Goal: Task Accomplishment & Management: Complete application form

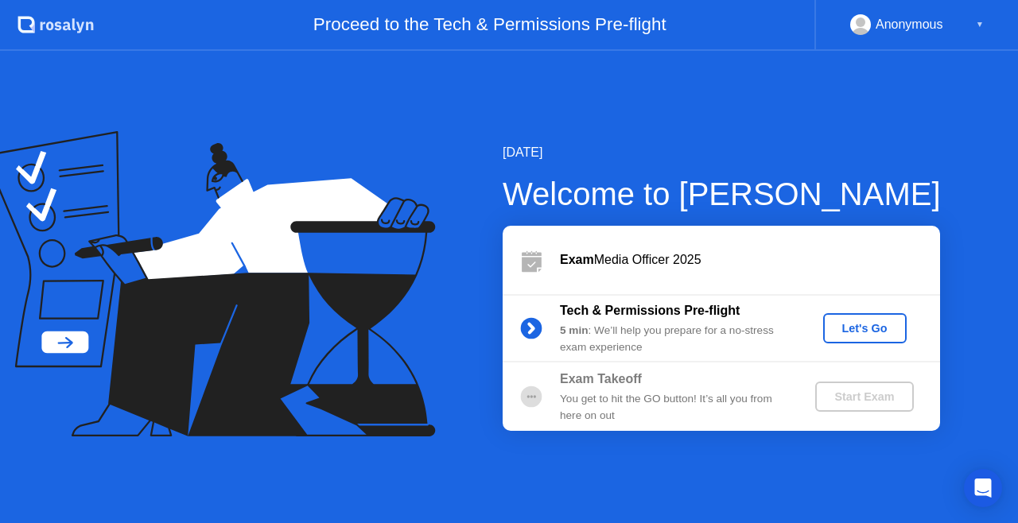
click at [848, 324] on div "Let's Go" at bounding box center [864, 328] width 71 height 13
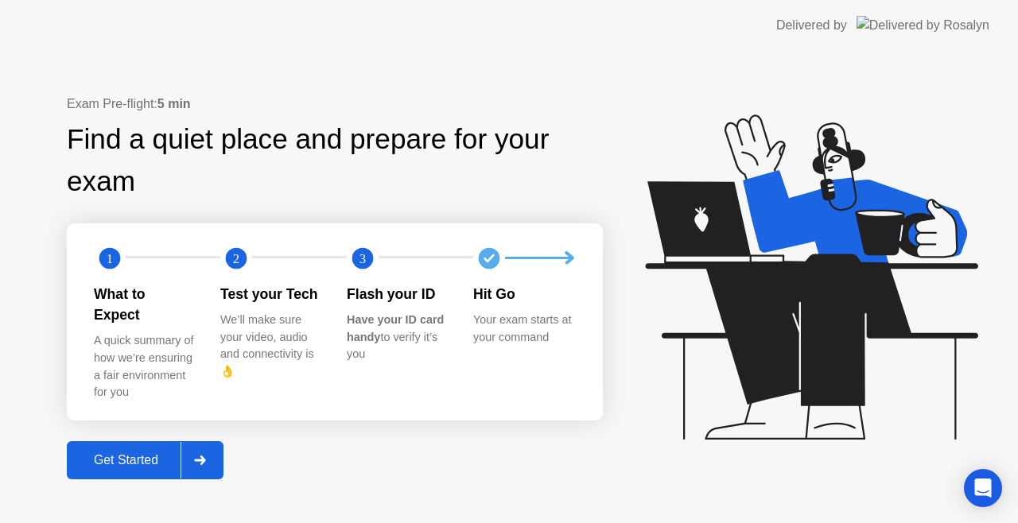
click at [204, 456] on icon at bounding box center [199, 461] width 11 height 10
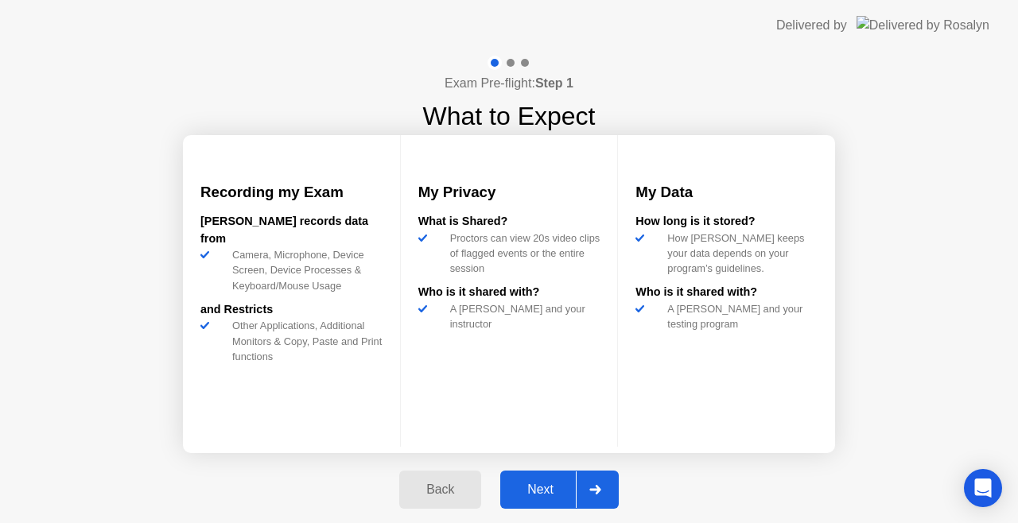
click at [538, 494] on div "Next" at bounding box center [540, 490] width 71 height 14
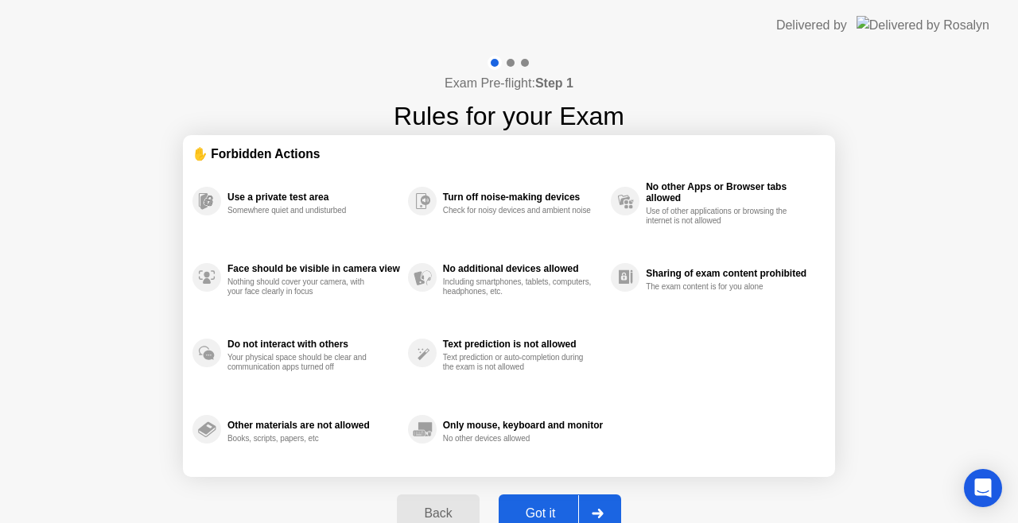
click at [589, 507] on div at bounding box center [597, 513] width 38 height 37
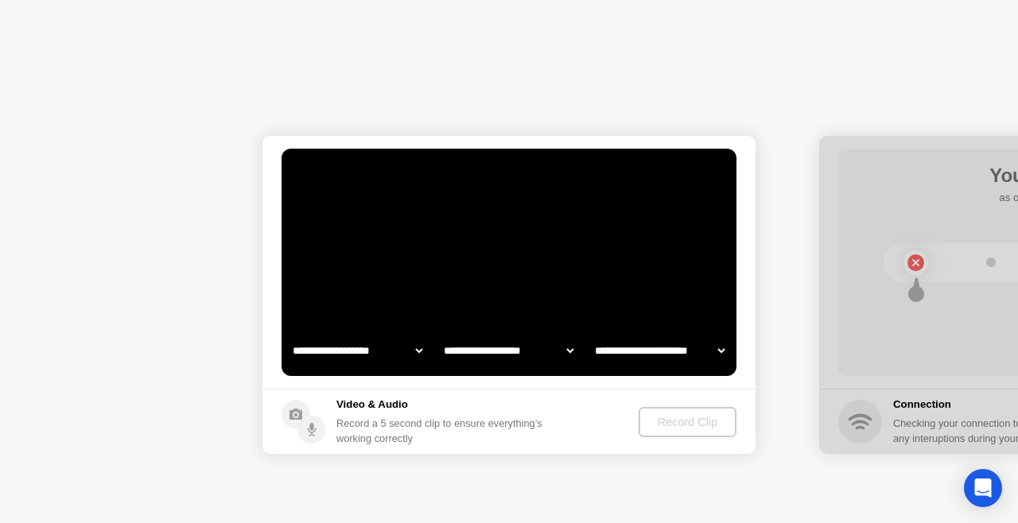
select select "**********"
select select "*******"
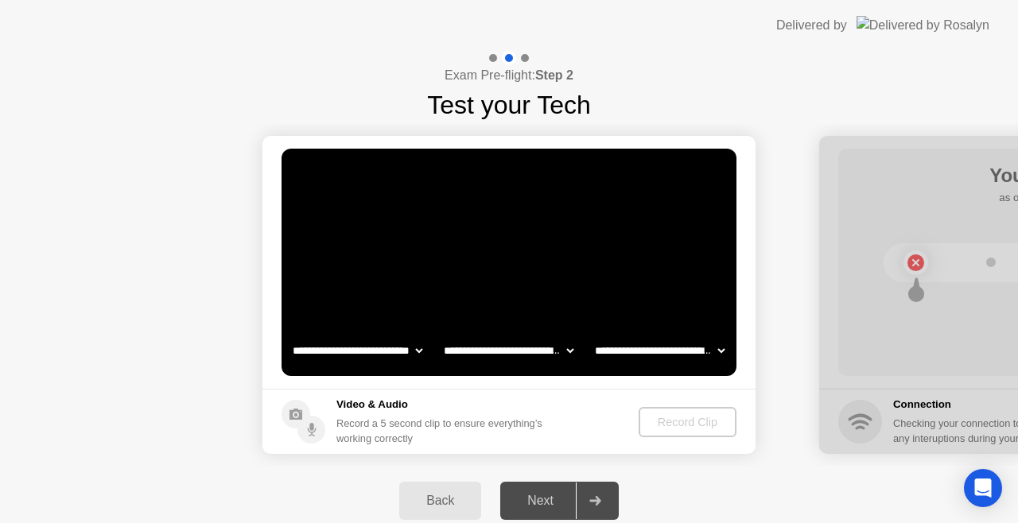
click at [420, 353] on select "**********" at bounding box center [357, 351] width 136 height 32
click at [289, 335] on select "**********" at bounding box center [357, 351] width 136 height 32
click at [568, 350] on select "**********" at bounding box center [509, 351] width 136 height 32
click at [441, 335] on select "**********" at bounding box center [509, 351] width 136 height 32
click at [715, 354] on select "**********" at bounding box center [660, 351] width 136 height 32
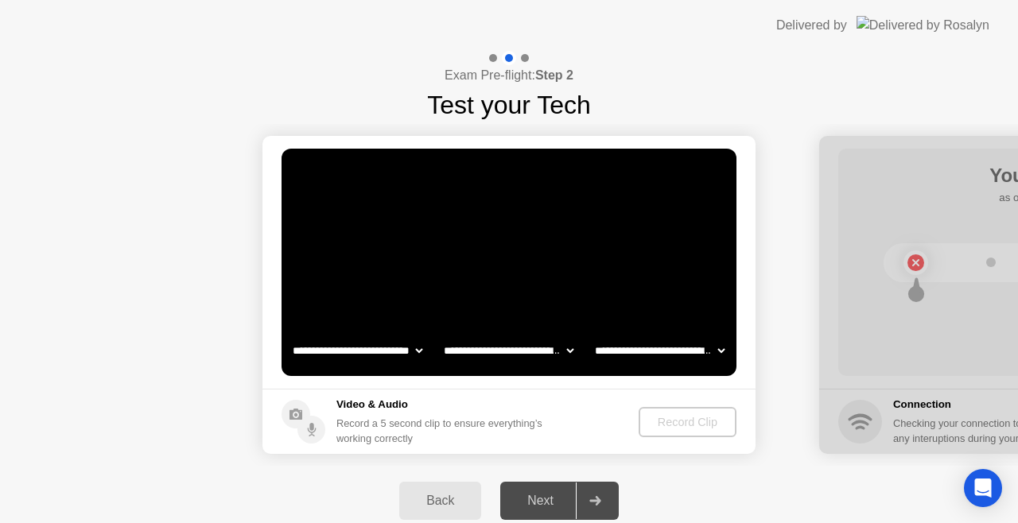
click at [592, 335] on select "**********" at bounding box center [660, 351] width 136 height 32
click at [482, 251] on video at bounding box center [508, 262] width 455 height 227
click at [550, 494] on div "Next" at bounding box center [540, 501] width 71 height 14
click at [393, 406] on h5 "Video & Audio" at bounding box center [442, 405] width 212 height 16
click at [439, 501] on div "Back" at bounding box center [440, 501] width 72 height 14
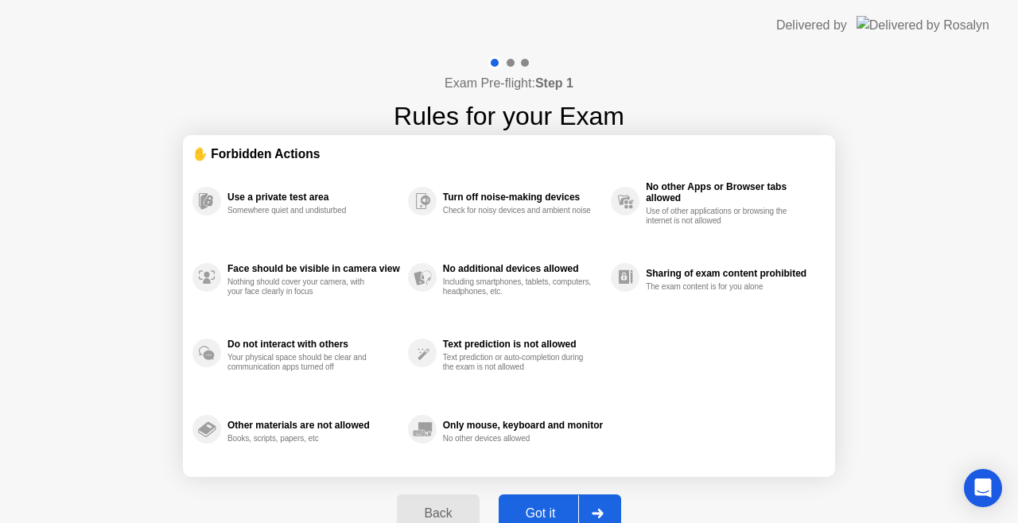
click at [604, 507] on div at bounding box center [597, 513] width 38 height 37
select select "**********"
select select "*******"
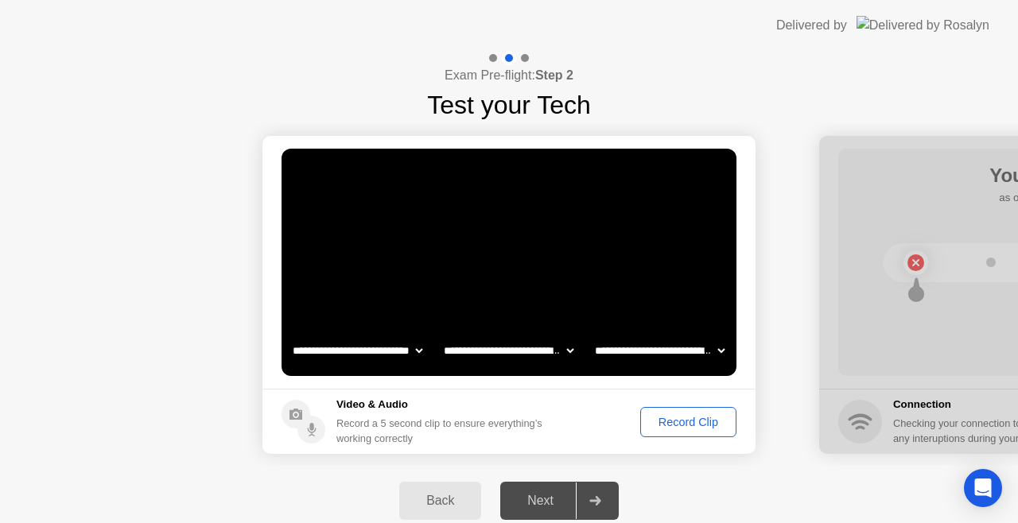
click at [685, 426] on div "Record Clip" at bounding box center [688, 422] width 85 height 13
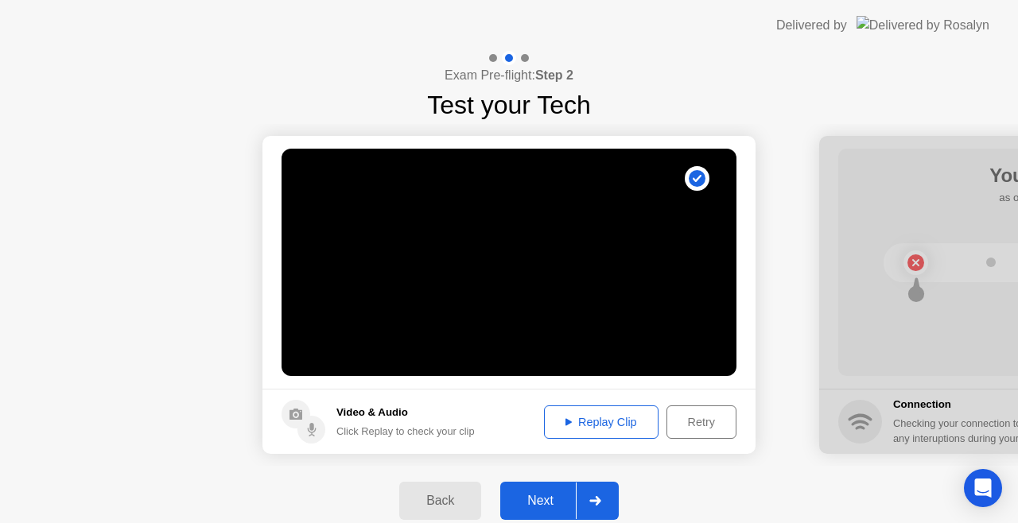
click at [599, 499] on icon at bounding box center [594, 501] width 11 height 10
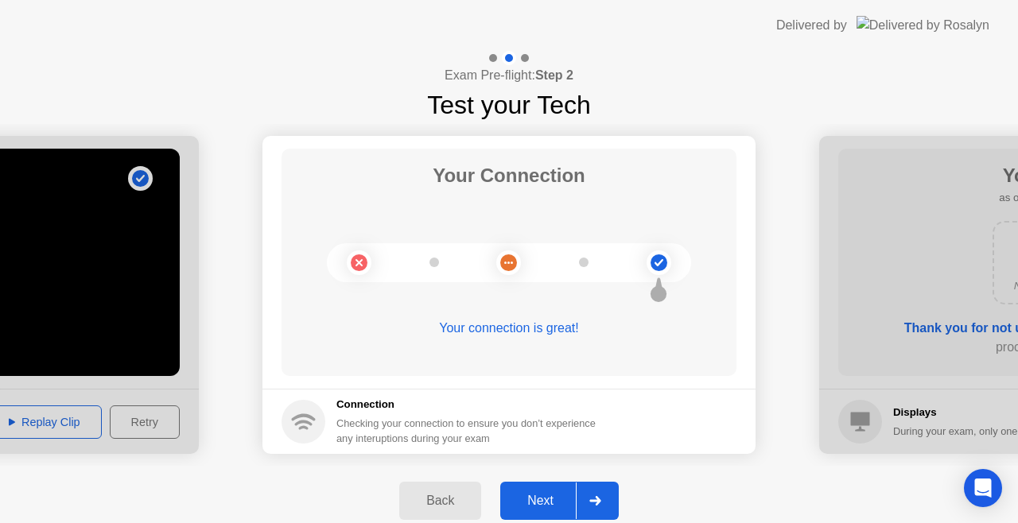
click at [599, 499] on icon at bounding box center [594, 501] width 11 height 10
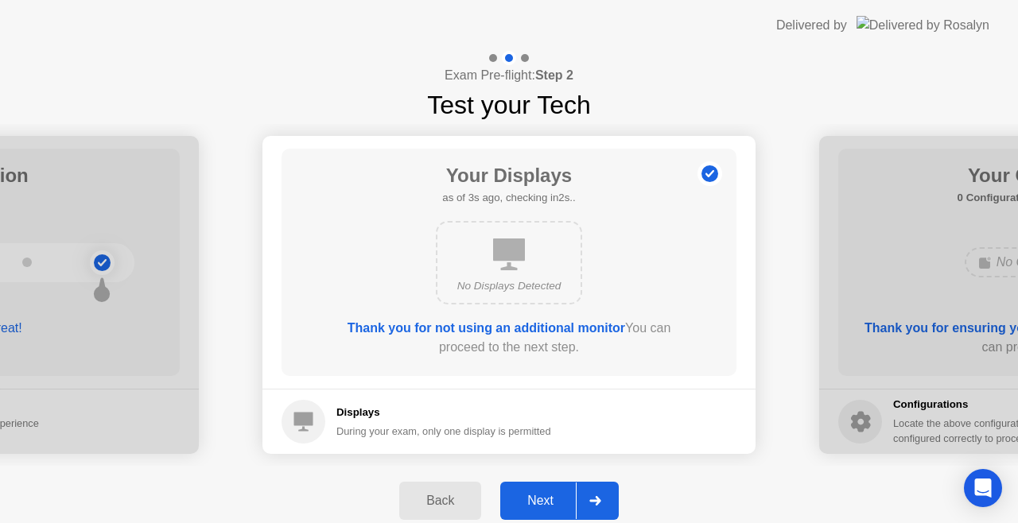
click at [599, 499] on icon at bounding box center [594, 501] width 11 height 10
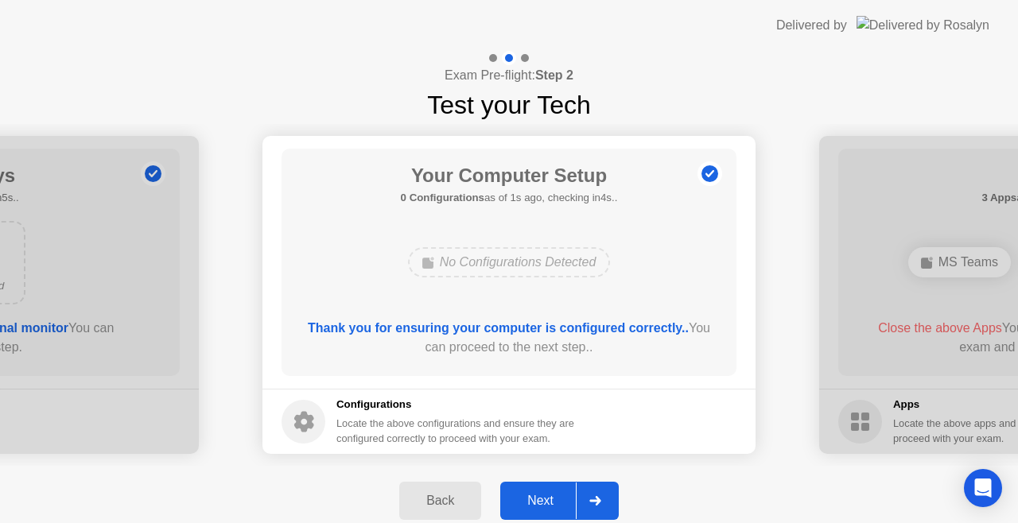
click at [599, 499] on icon at bounding box center [594, 501] width 11 height 10
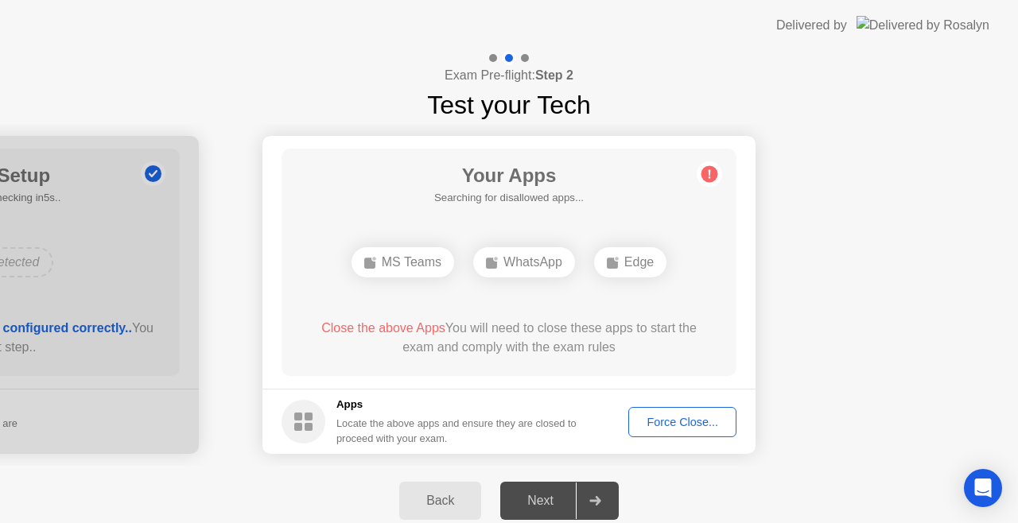
click at [599, 499] on icon at bounding box center [594, 501] width 11 height 10
click at [684, 421] on div "Force Close..." at bounding box center [682, 422] width 97 height 13
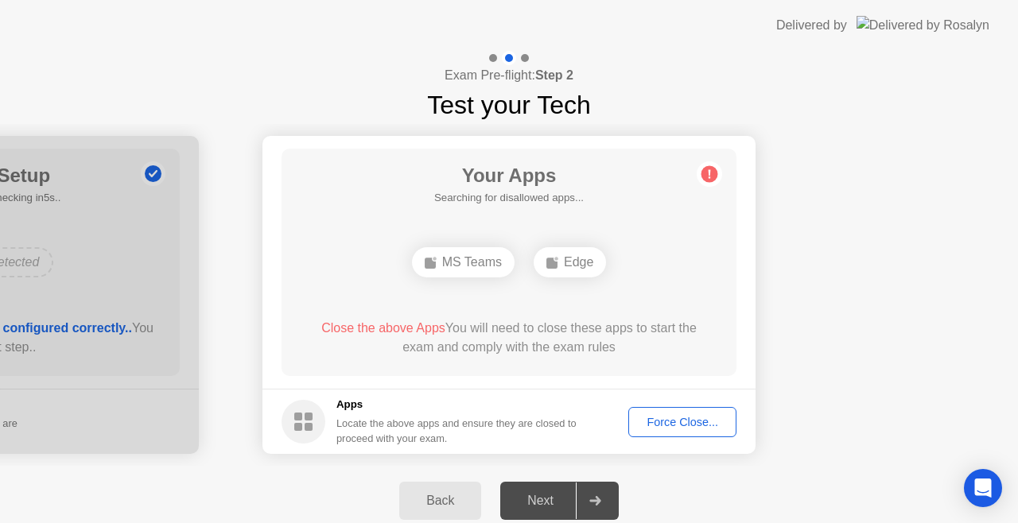
click at [668, 421] on div "Force Close..." at bounding box center [682, 422] width 97 height 13
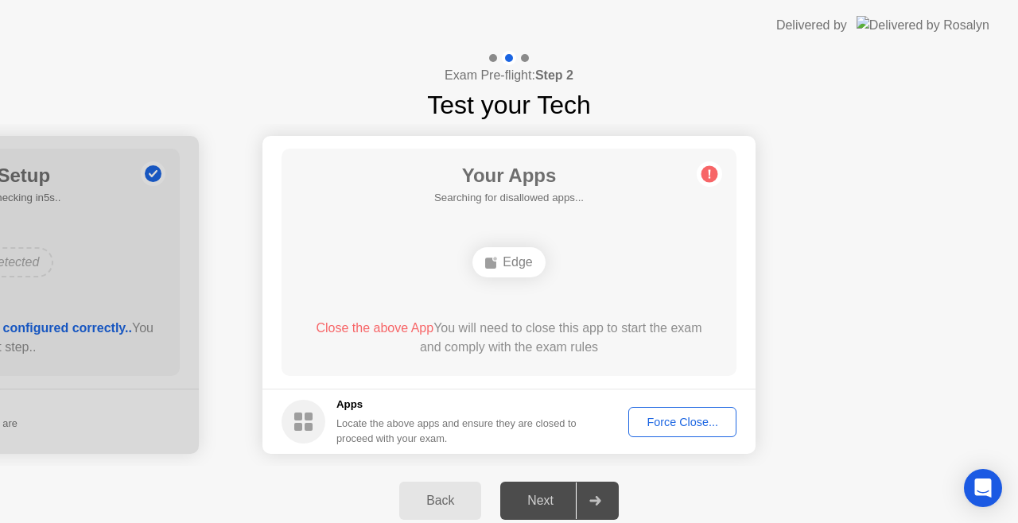
click at [594, 496] on icon at bounding box center [595, 501] width 12 height 10
click at [686, 419] on div "Force Close..." at bounding box center [682, 422] width 97 height 13
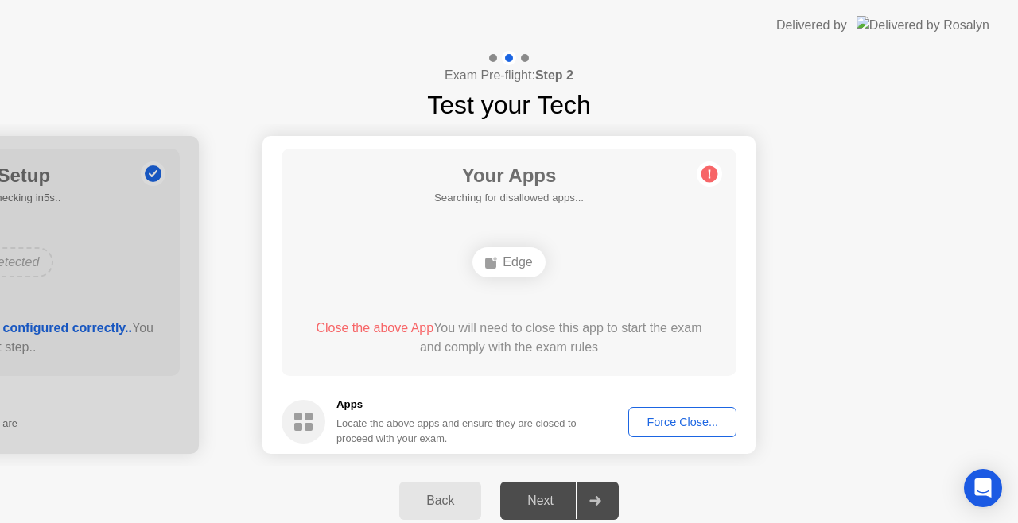
click at [706, 169] on circle at bounding box center [709, 174] width 17 height 17
click at [506, 267] on div "Edge" at bounding box center [508, 262] width 72 height 30
click at [342, 327] on span "Close the above App" at bounding box center [375, 328] width 118 height 14
click at [689, 419] on div "Force Close..." at bounding box center [682, 422] width 97 height 13
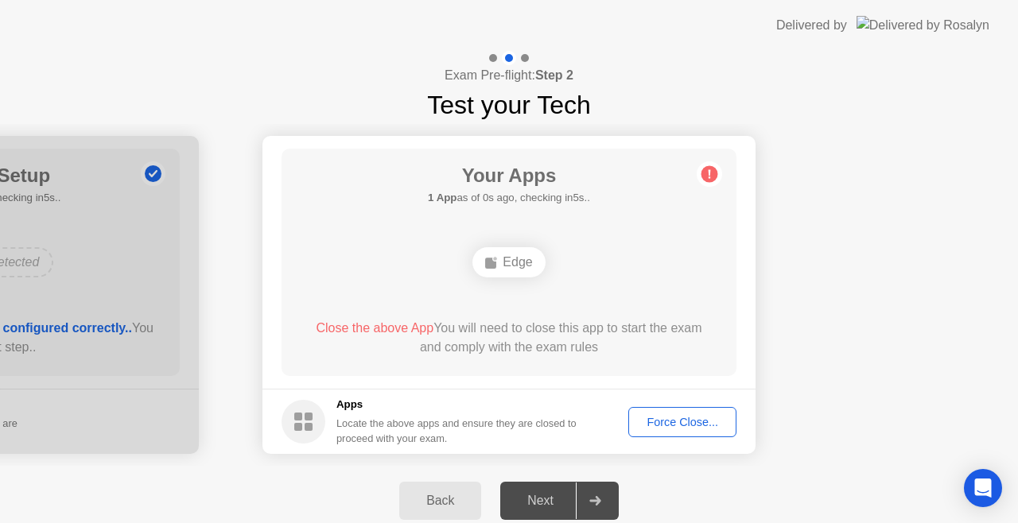
click at [642, 421] on div "Force Close..." at bounding box center [682, 422] width 97 height 13
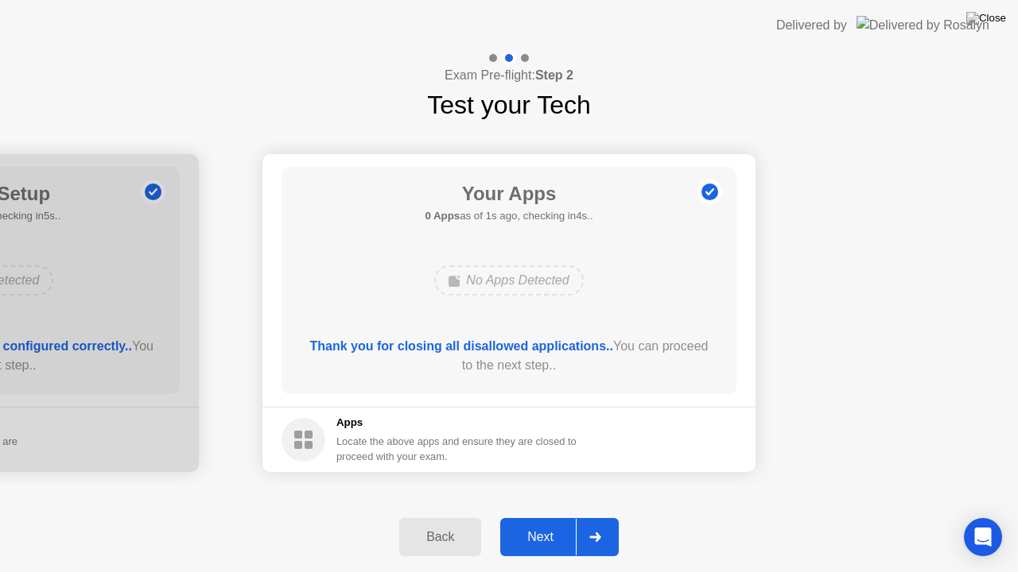
drag, startPoint x: 436, startPoint y: 518, endPoint x: 460, endPoint y: 495, distance: 32.6
click at [377, 517] on div "Back Next" at bounding box center [509, 538] width 1018 height 70
click at [588, 522] on div at bounding box center [595, 537] width 38 height 37
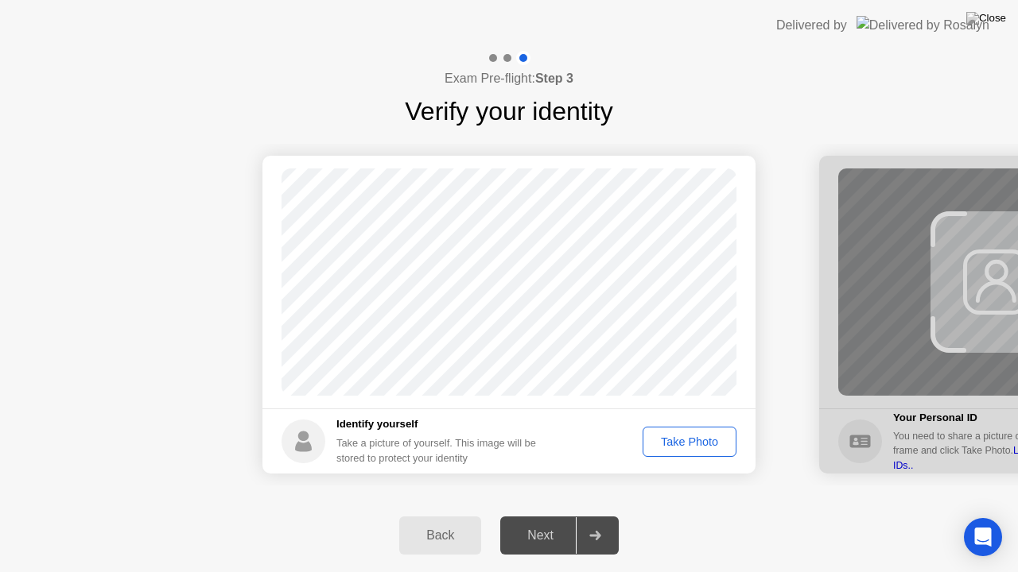
click at [600, 522] on icon at bounding box center [595, 536] width 12 height 10
click at [685, 441] on div "Take Photo" at bounding box center [689, 442] width 83 height 13
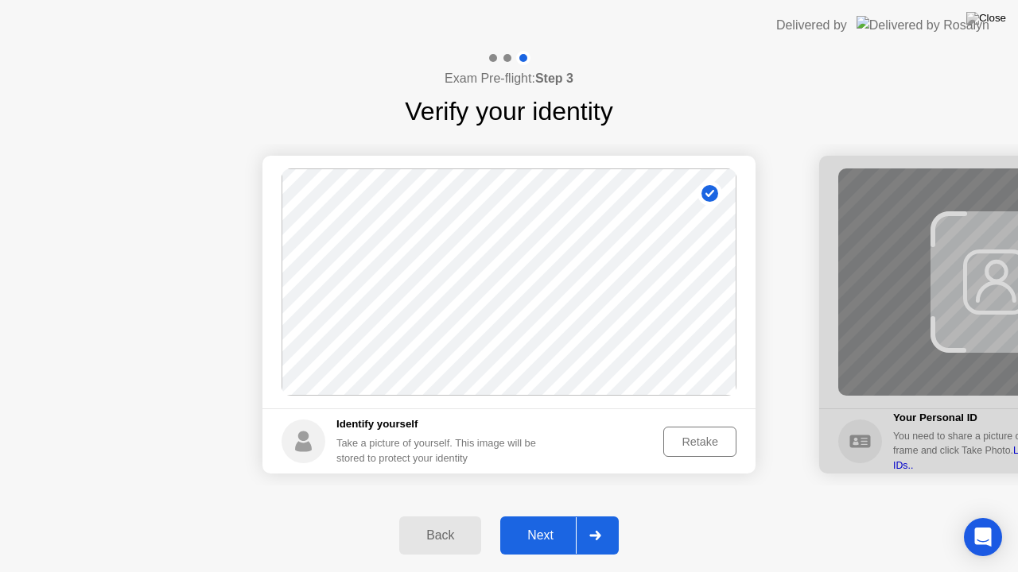
click at [595, 522] on icon at bounding box center [595, 536] width 12 height 10
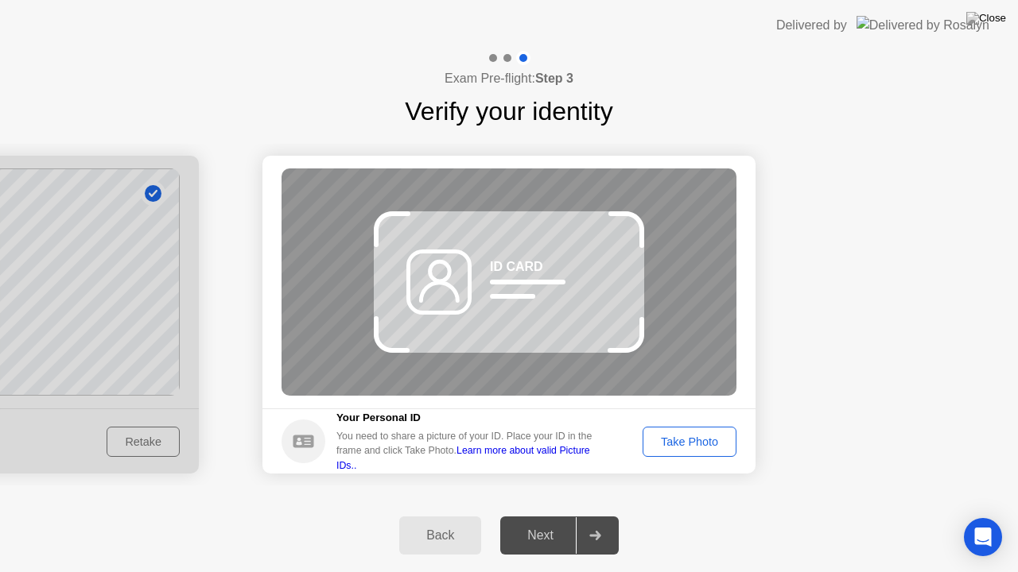
click at [674, 441] on div "Take Photo" at bounding box center [689, 442] width 83 height 13
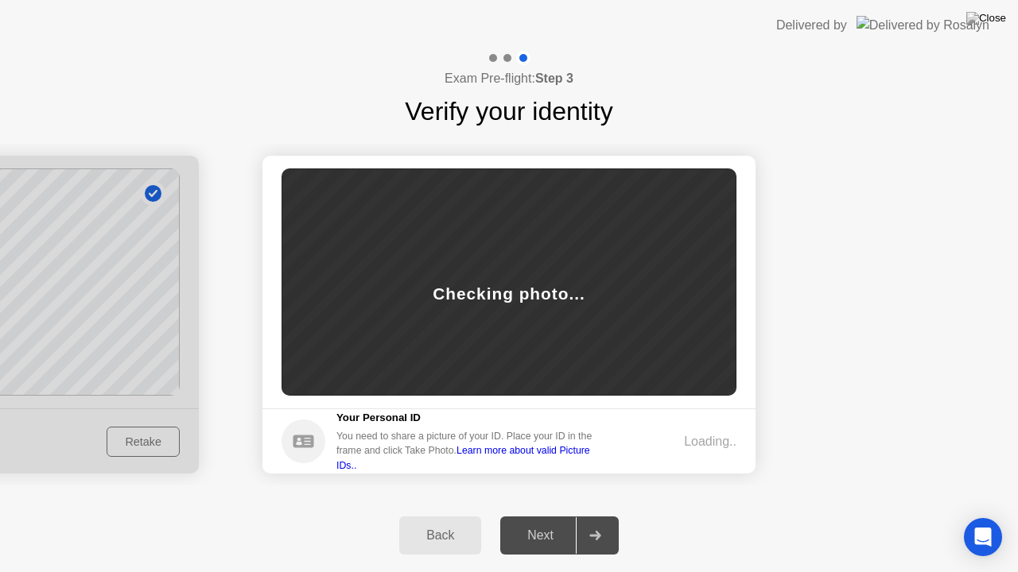
click at [674, 441] on div "Loading.." at bounding box center [683, 442] width 105 height 19
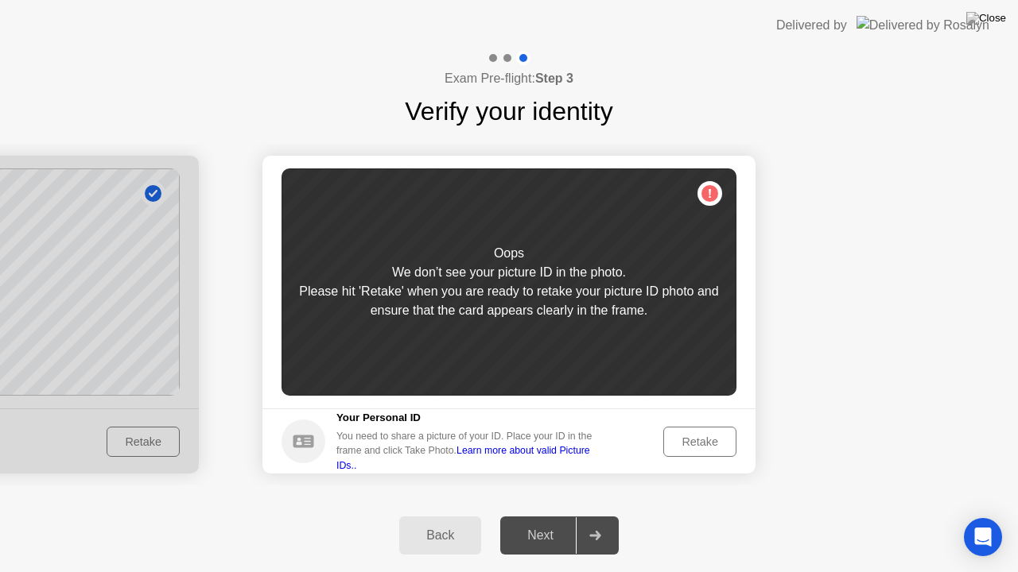
click at [669, 441] on div "Retake" at bounding box center [700, 442] width 62 height 13
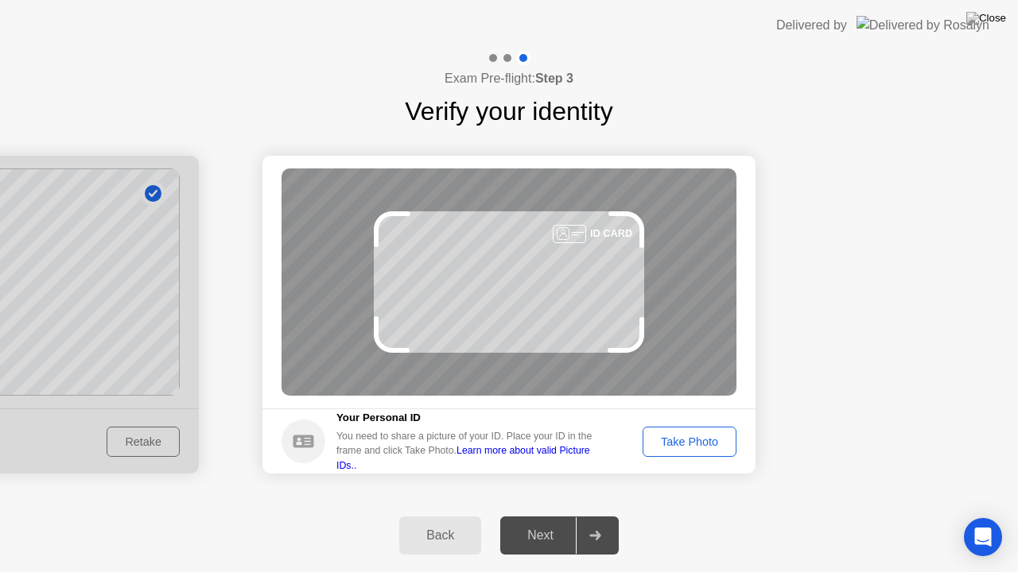
click at [669, 441] on div "Take Photo" at bounding box center [689, 442] width 83 height 13
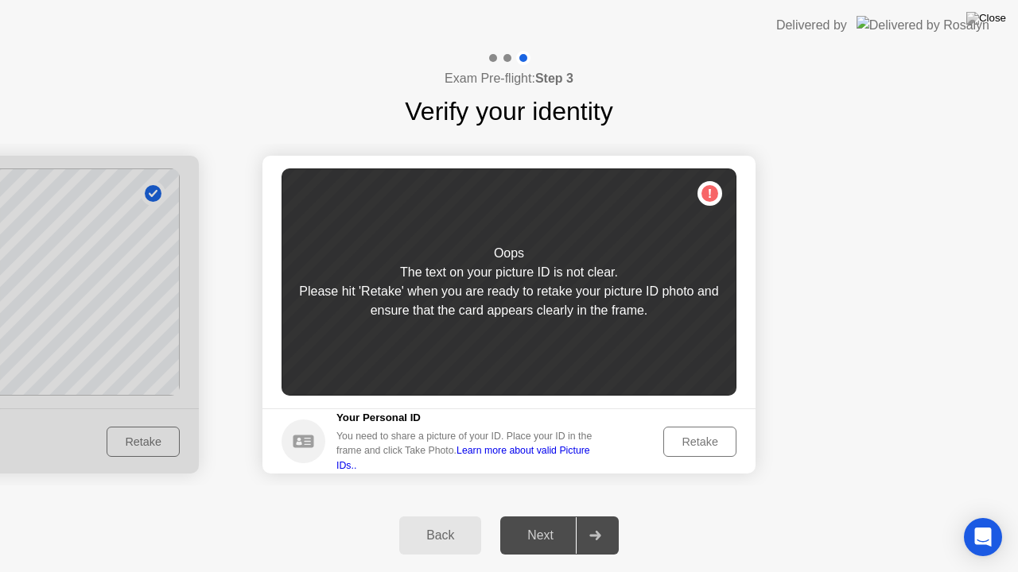
click at [669, 441] on div "Retake" at bounding box center [700, 442] width 62 height 13
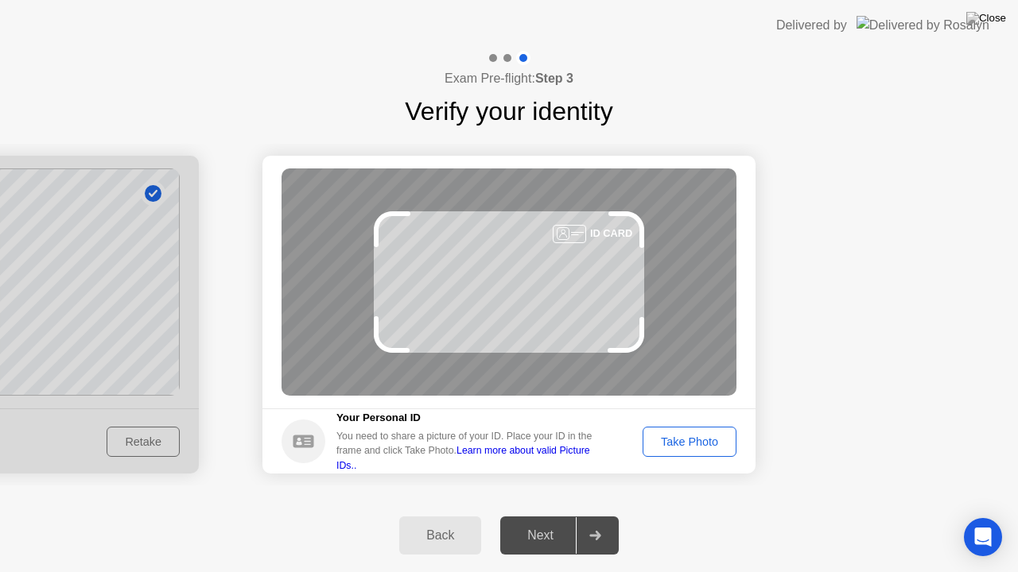
click at [669, 441] on div "Take Photo" at bounding box center [689, 442] width 83 height 13
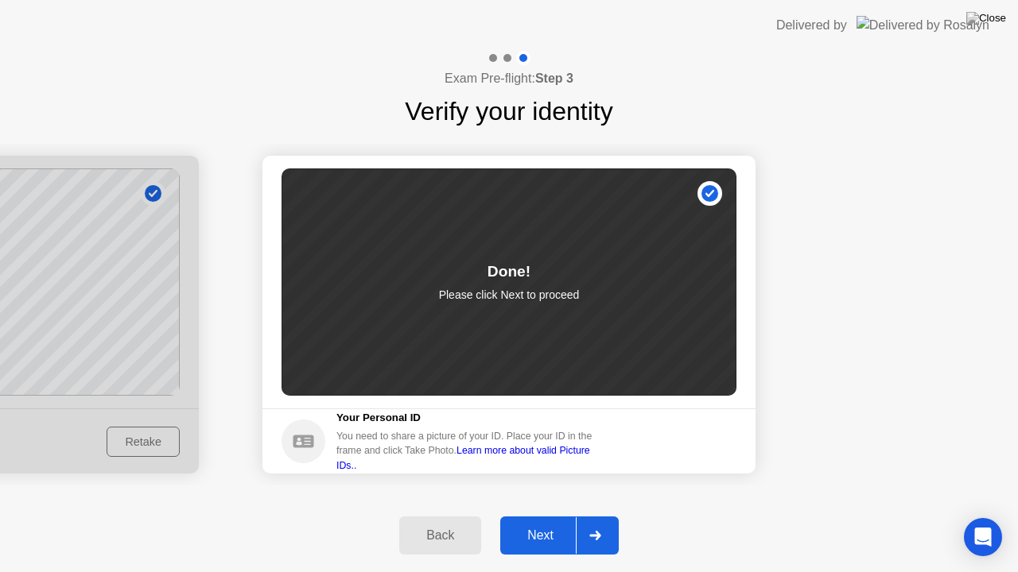
click at [601, 522] on icon at bounding box center [595, 536] width 12 height 10
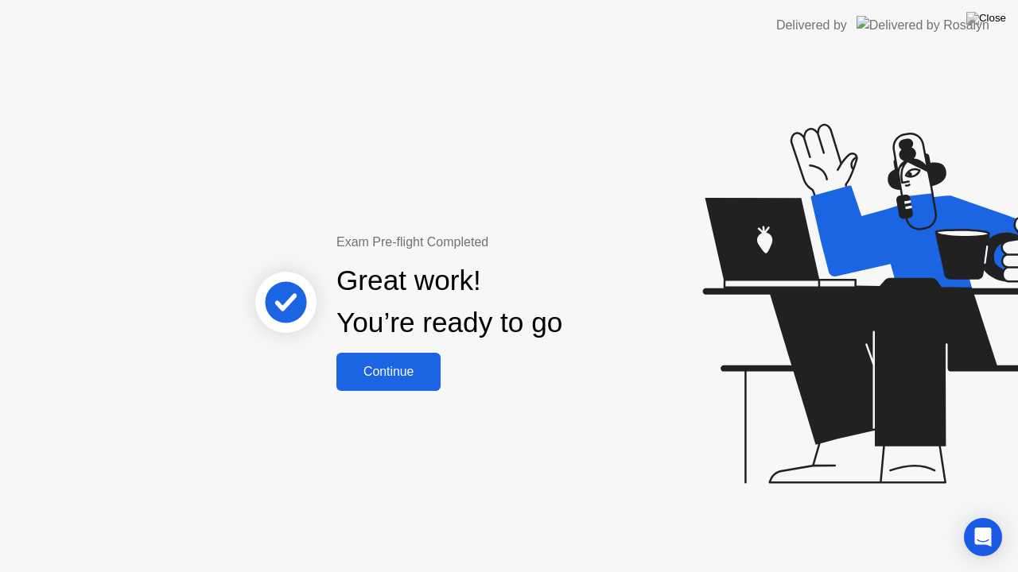
click at [402, 377] on div "Continue" at bounding box center [388, 372] width 95 height 14
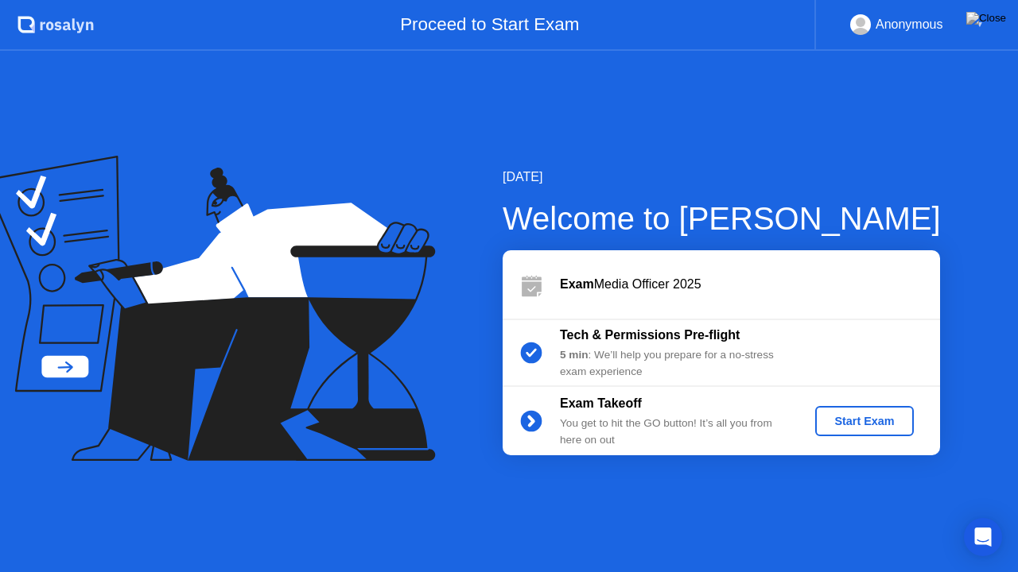
click at [860, 420] on div "Start Exam" at bounding box center [863, 421] width 85 height 13
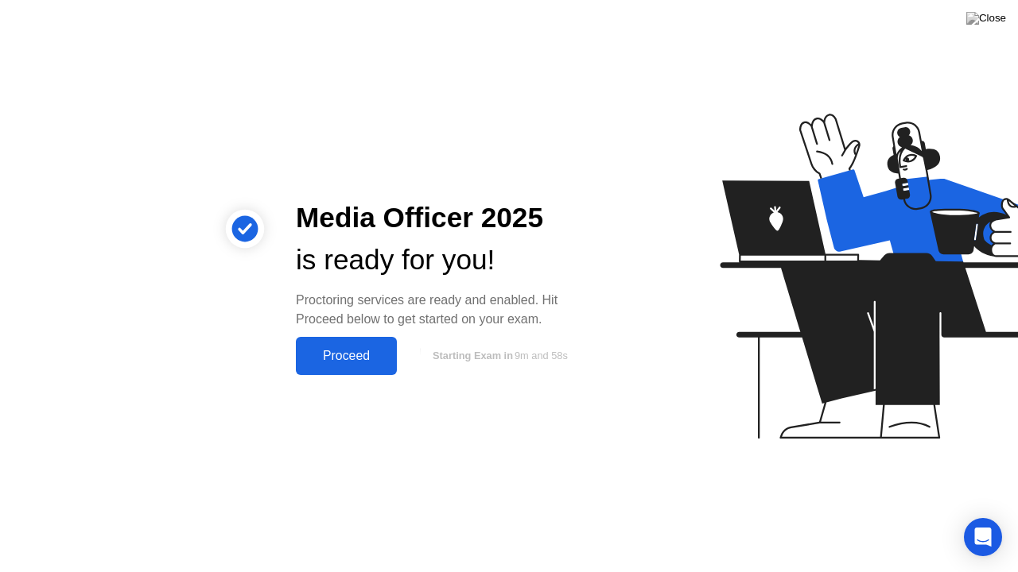
click at [351, 359] on div "Proceed" at bounding box center [346, 356] width 91 height 14
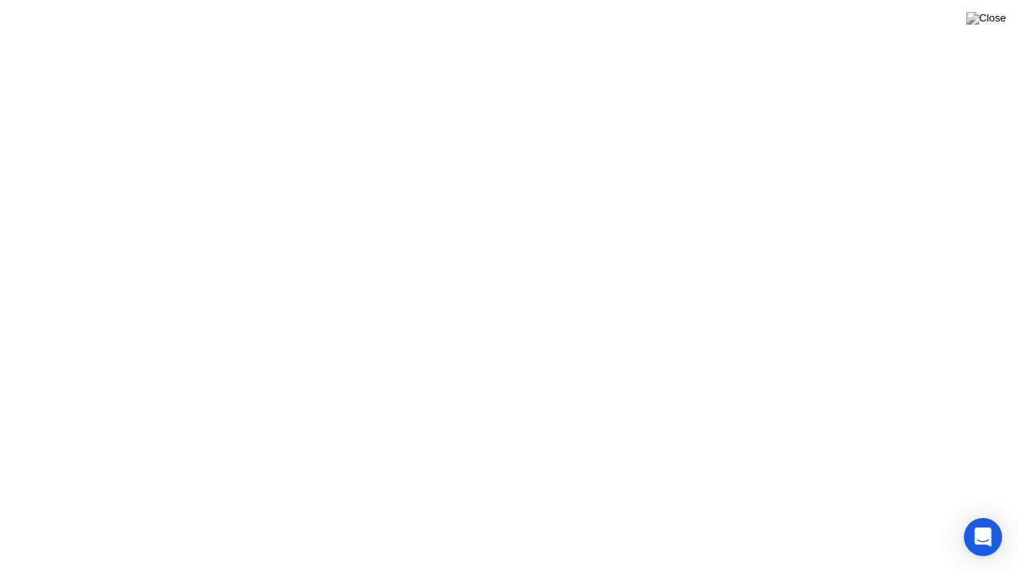
click div
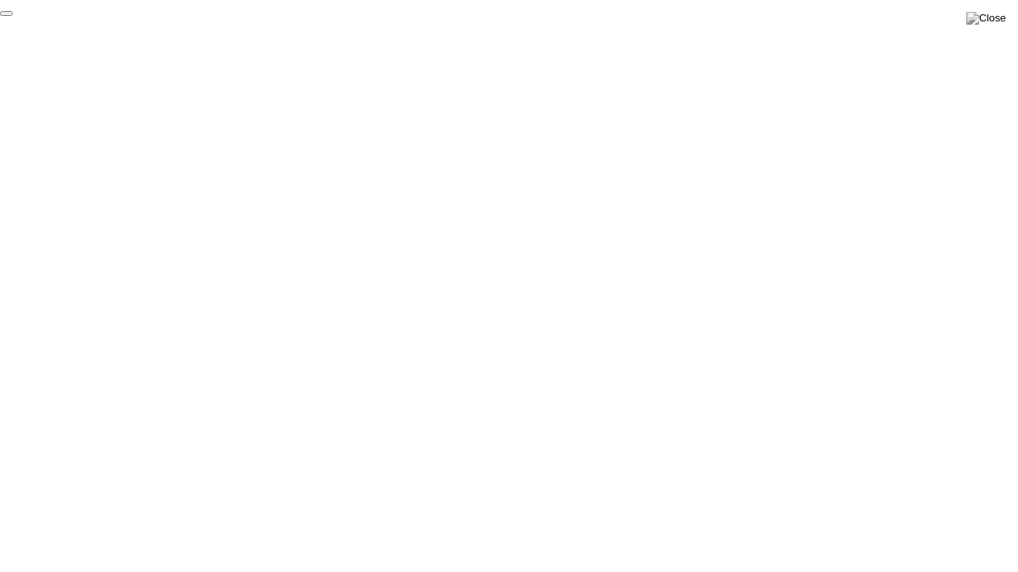
click div "End Proctoring Session"
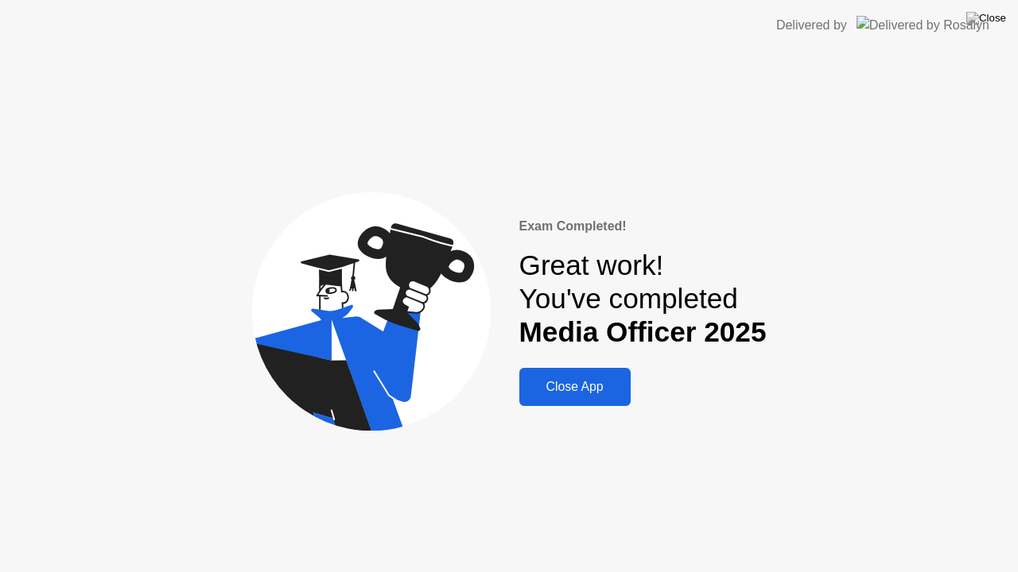
click at [559, 386] on div "Close App" at bounding box center [575, 387] width 102 height 14
